Goal: Find specific page/section: Find specific page/section

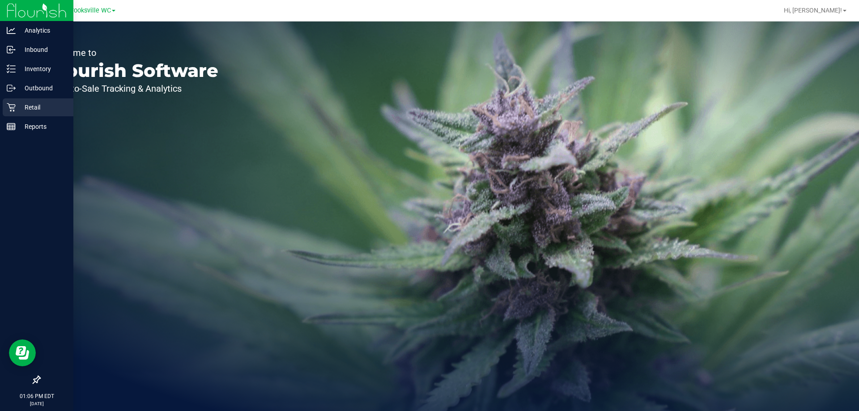
click at [16, 108] on p "Retail" at bounding box center [43, 107] width 54 height 11
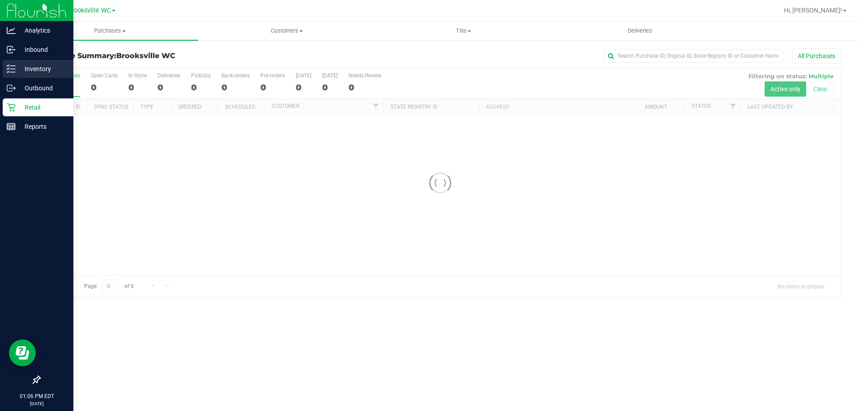
click at [43, 67] on p "Inventory" at bounding box center [43, 69] width 54 height 11
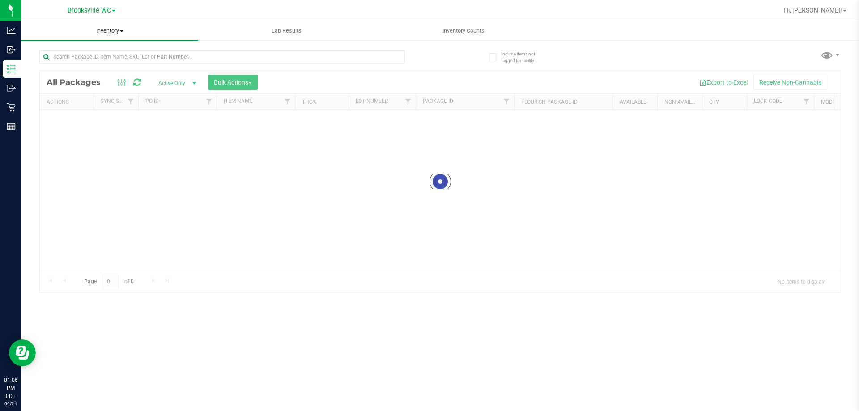
click at [106, 31] on span "Inventory" at bounding box center [109, 31] width 177 height 8
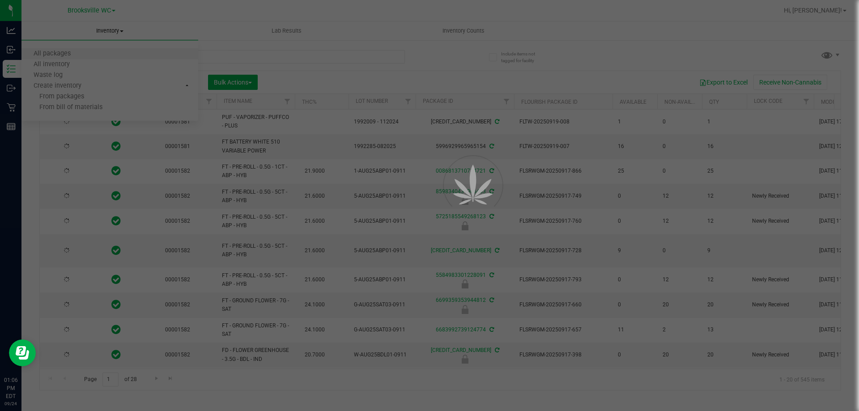
click at [111, 159] on div at bounding box center [429, 205] width 859 height 411
type input "[DATE]"
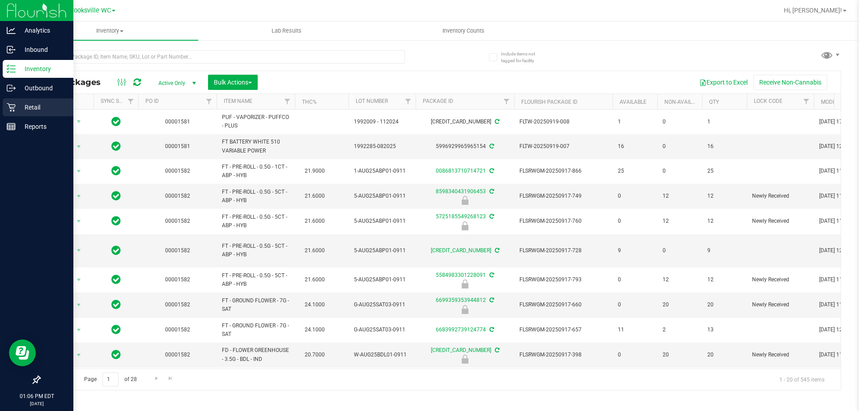
click at [25, 111] on p "Retail" at bounding box center [43, 107] width 54 height 11
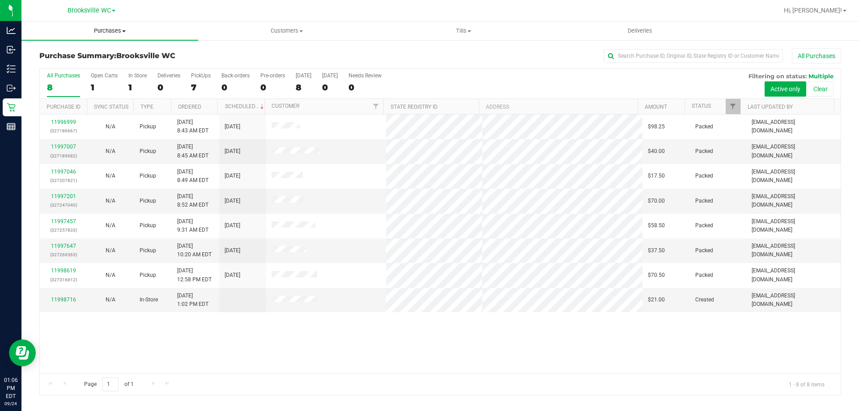
click at [107, 31] on span "Purchases" at bounding box center [109, 31] width 177 height 8
click at [107, 63] on li "Fulfillment" at bounding box center [109, 65] width 177 height 11
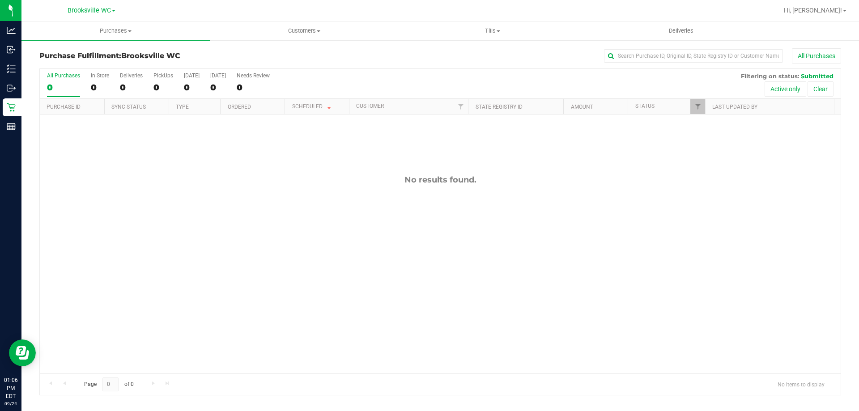
click at [429, 80] on div "All Purchases 0 In Store 0 Deliveries 0 PickUps 0 [DATE] 0 [DATE] 0 Needs Revie…" at bounding box center [440, 84] width 801 height 30
click at [392, 46] on div "Purchase Fulfillment: [GEOGRAPHIC_DATA] WC All Purchases All Purchases 0 In Sto…" at bounding box center [440, 221] width 838 height 365
click at [119, 28] on span "Purchases" at bounding box center [115, 31] width 188 height 8
click at [117, 60] on li "Fulfillment" at bounding box center [115, 65] width 188 height 11
click at [354, 80] on div "All Purchases 0 In Store 0 Deliveries 0 PickUps 0 [DATE] 0 [DATE] 0 Needs Revie…" at bounding box center [440, 84] width 801 height 30
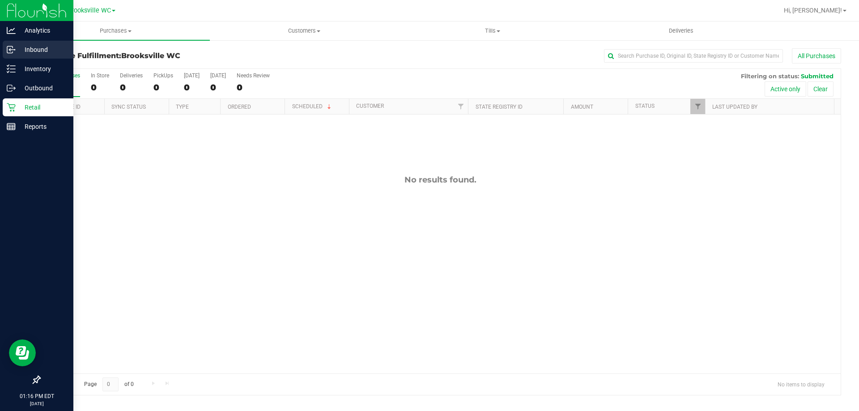
click at [21, 50] on p "Inbound" at bounding box center [43, 49] width 54 height 11
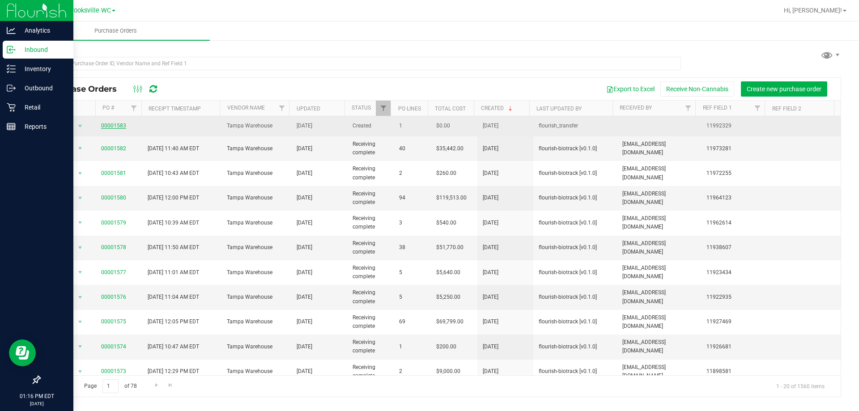
click at [110, 123] on link "00001583" at bounding box center [113, 126] width 25 height 6
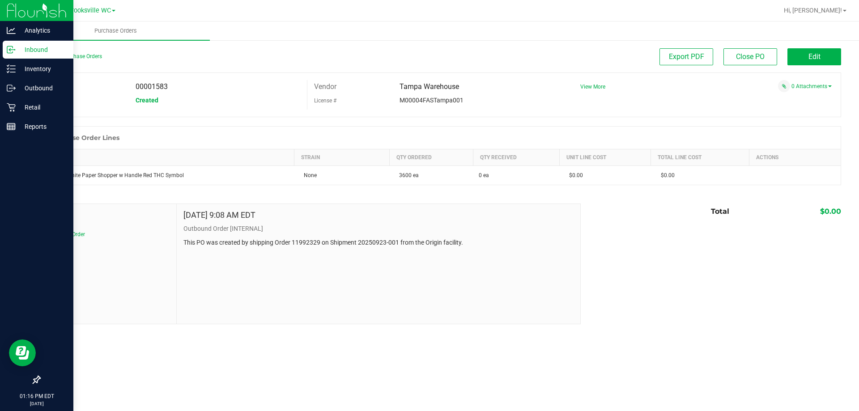
click at [90, 60] on div "Back to Purchase Orders" at bounding box center [139, 56] width 200 height 16
click at [91, 54] on link "Back to Purchase Orders" at bounding box center [70, 56] width 63 height 6
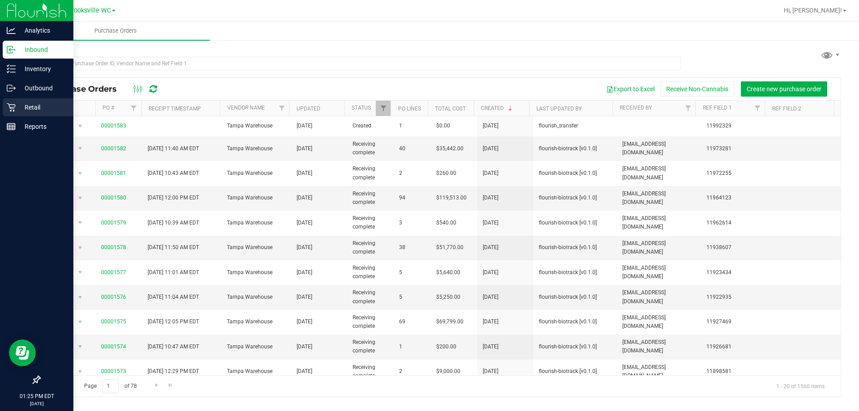
click at [11, 107] on icon at bounding box center [11, 107] width 9 height 9
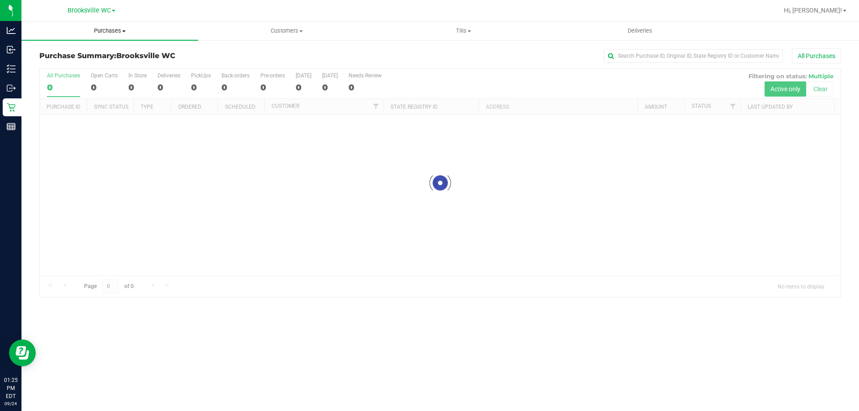
click at [104, 30] on span "Purchases" at bounding box center [109, 31] width 177 height 8
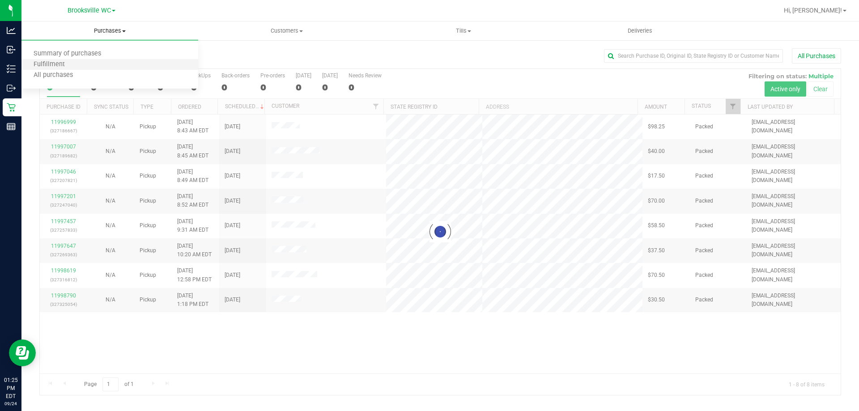
click at [94, 66] on li "Fulfillment" at bounding box center [109, 65] width 177 height 11
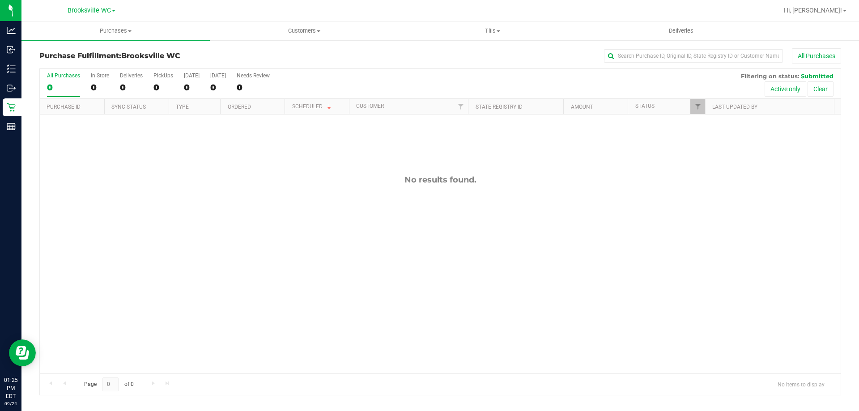
click at [393, 69] on div "All Purchases 0 In Store 0 Deliveries 0 PickUps 0 [DATE] 0 [DATE] 0 Needs Revie…" at bounding box center [440, 72] width 801 height 7
click at [395, 57] on div "All Purchases" at bounding box center [574, 55] width 535 height 15
click at [549, 193] on div "No results found." at bounding box center [440, 274] width 801 height 319
click at [508, 81] on div "All Purchases 0 In Store 0 Deliveries 0 PickUps 0 [DATE] 0 [DATE] 0 Needs Revie…" at bounding box center [440, 84] width 801 height 30
click at [426, 26] on uib-tab-heading "Tills Manage tills Reconcile e-payments" at bounding box center [492, 31] width 187 height 18
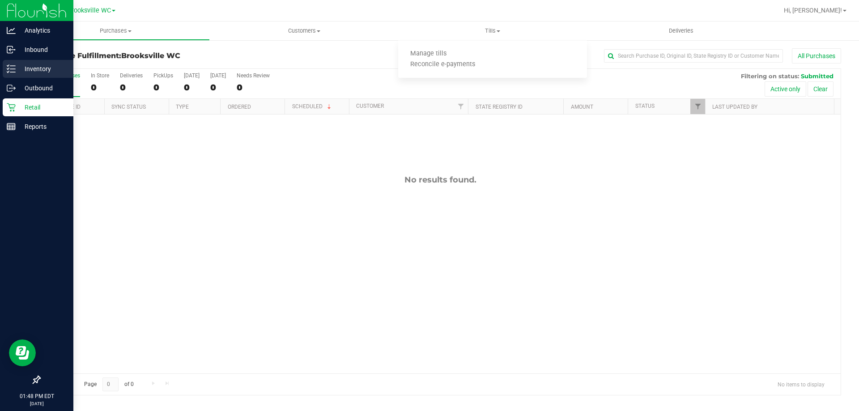
click at [34, 63] on div "Inventory" at bounding box center [38, 69] width 71 height 18
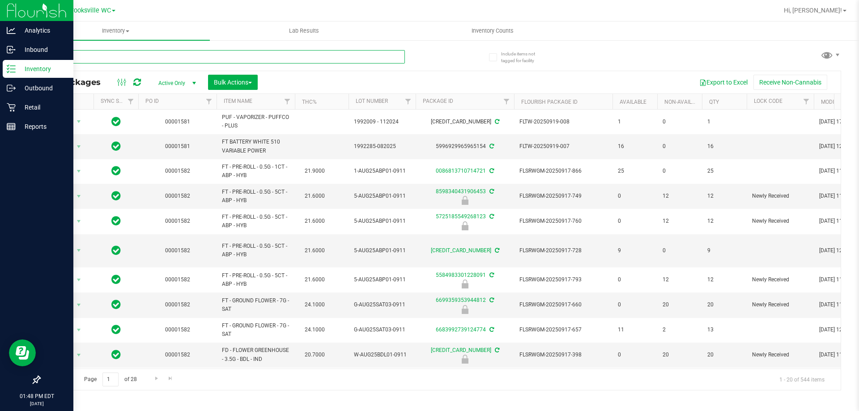
click at [155, 56] on input "text" at bounding box center [222, 56] width 366 height 13
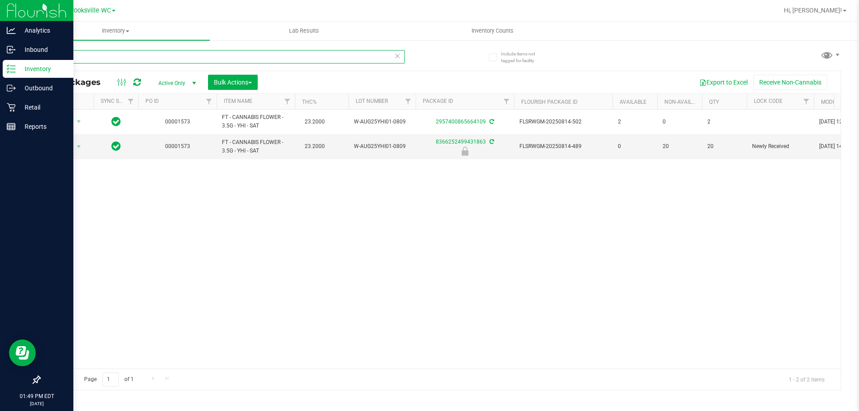
type input "ya"
click at [333, 267] on div "Action Action Adjust qty Create package Edit attributes Global inventory Locate…" at bounding box center [440, 239] width 801 height 259
click at [47, 108] on p "Retail" at bounding box center [43, 107] width 54 height 11
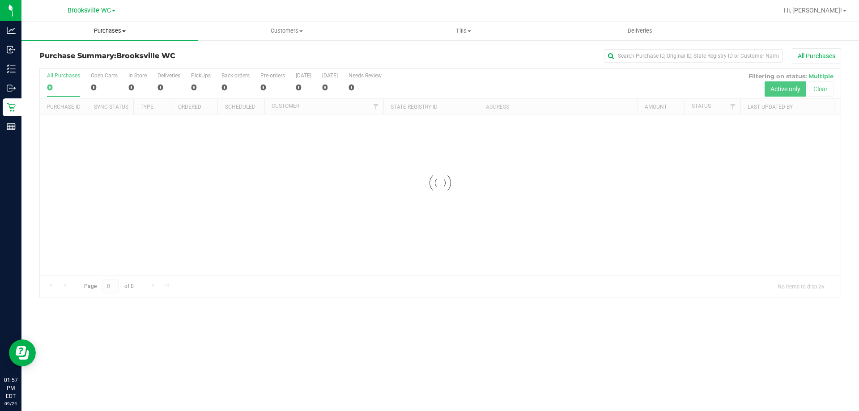
click at [131, 30] on span "Purchases" at bounding box center [109, 31] width 177 height 8
click at [108, 59] on li "Summary of purchases" at bounding box center [109, 54] width 177 height 11
click at [112, 28] on span "Purchases" at bounding box center [115, 31] width 188 height 8
click at [99, 66] on li "Fulfillment" at bounding box center [115, 65] width 188 height 11
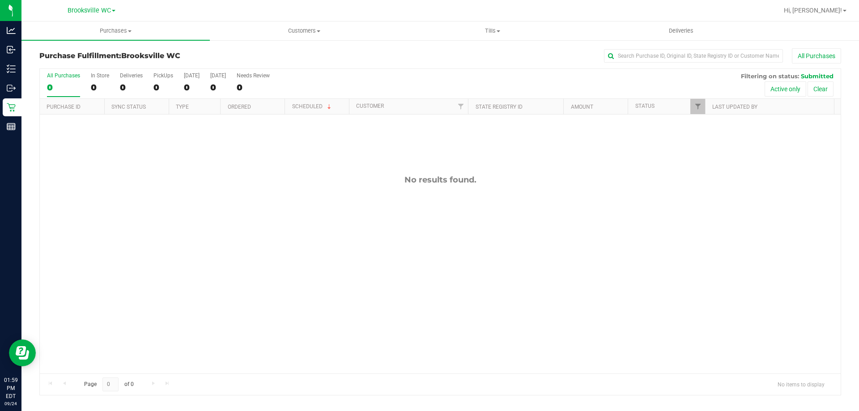
click at [575, 187] on div "No results found." at bounding box center [440, 274] width 801 height 319
click at [479, 79] on div "All Purchases 0 In Store 0 Deliveries 0 PickUps 0 [DATE] 0 [DATE] 0 Needs Revie…" at bounding box center [440, 84] width 801 height 30
click at [489, 33] on span "Tills" at bounding box center [492, 31] width 187 height 8
click at [492, 50] on li "Manage tills" at bounding box center [492, 54] width 188 height 11
